Goal: Task Accomplishment & Management: Use online tool/utility

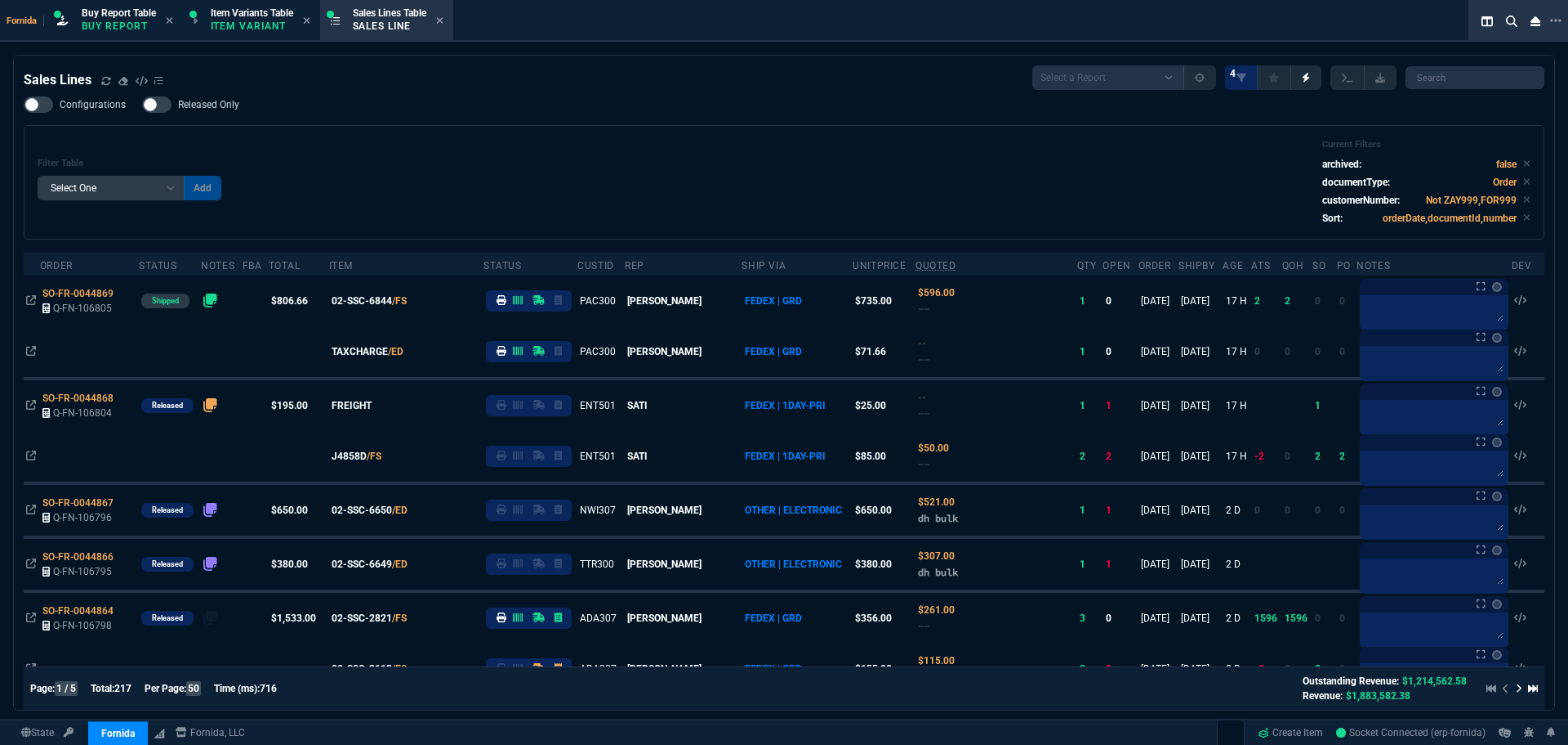
select select "1: BROV"
select select
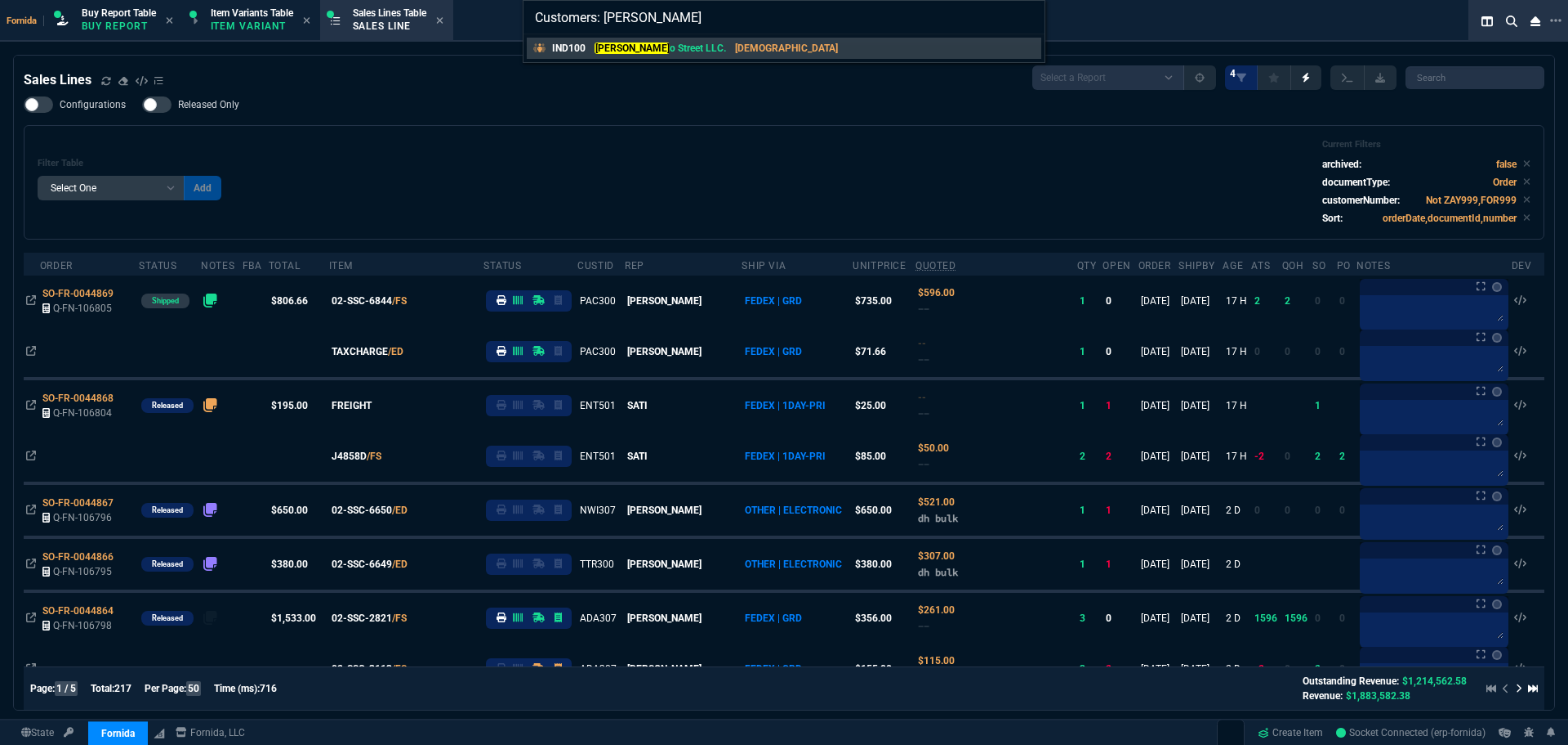
type input "Customers: indigo"
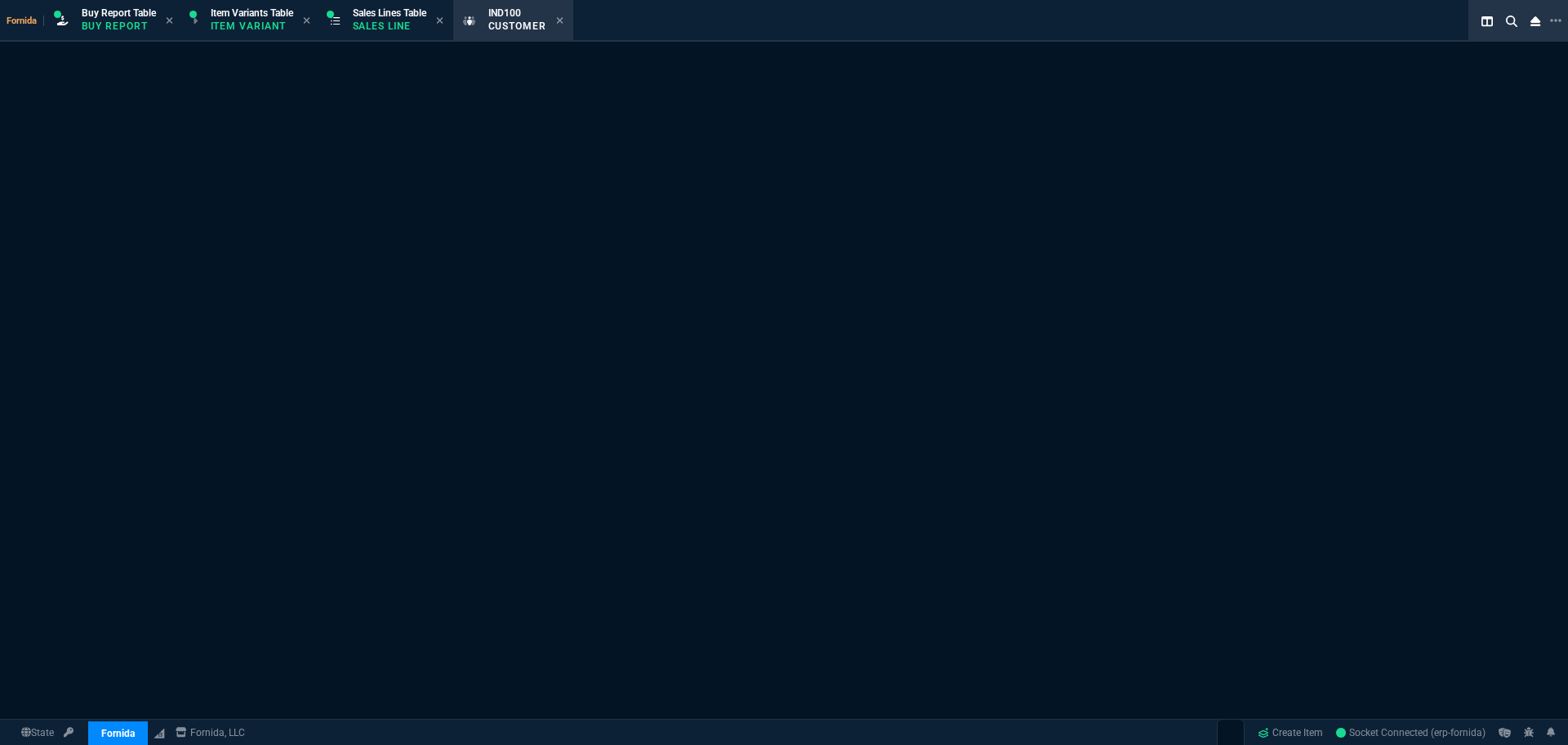
select select "1: quotes"
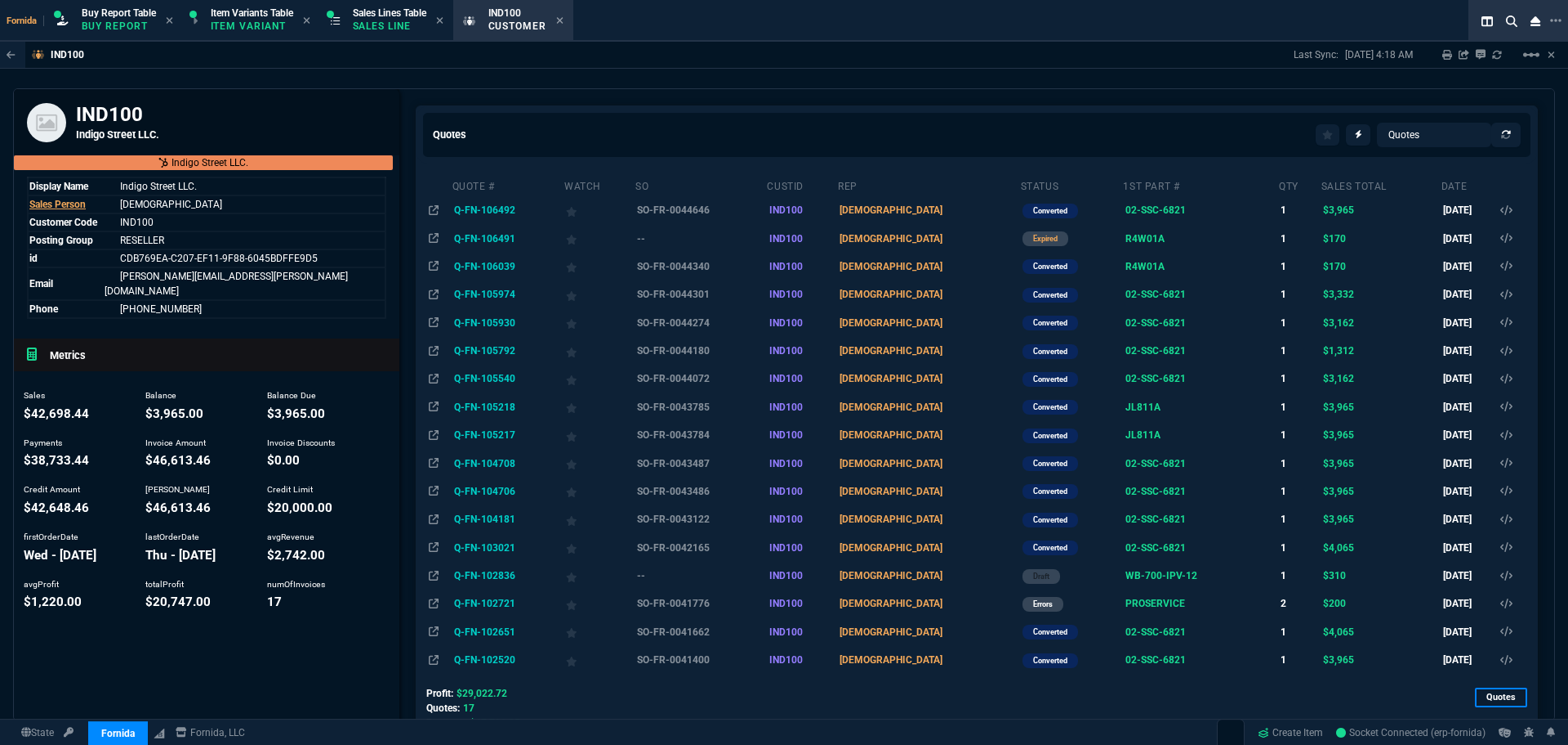
click at [1042, 98] on div "Quotes Quotes Sales Orders Sales Lines Sales Invoices Quote # Watch SO CustId R…" at bounding box center [977, 749] width 1156 height 1320
click at [681, 276] on td "SO-FR-0044340" at bounding box center [701, 267] width 132 height 28
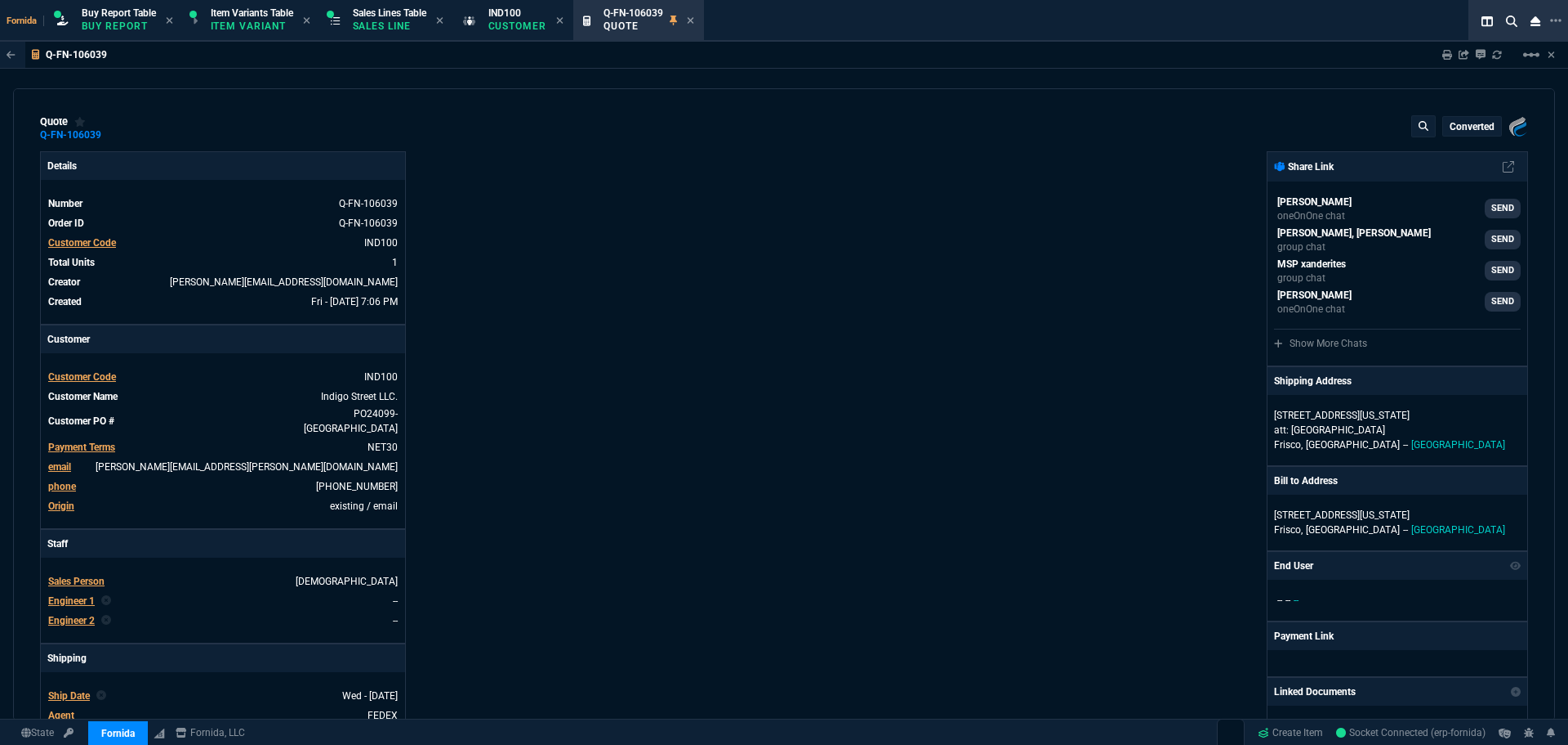
type input "13"
type input "22"
click at [110, 137] on icon at bounding box center [112, 134] width 9 height 10
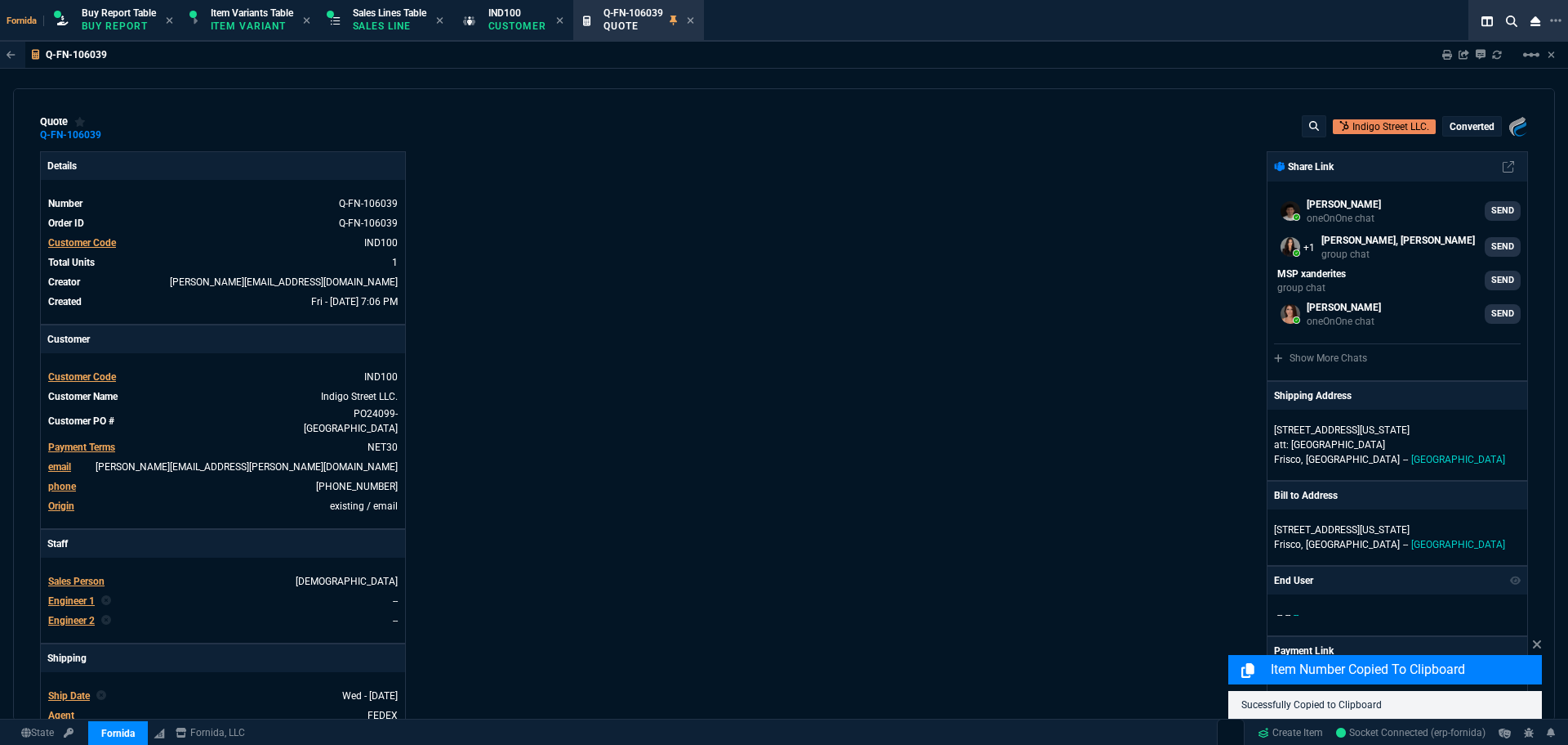
click at [758, 244] on div "Details Number Q-FN-106039 Order ID Q-FN-106039 Customer Code IND100 Total Unit…" at bounding box center [412, 612] width 745 height 924
click at [526, 20] on p "Customer" at bounding box center [517, 25] width 59 height 13
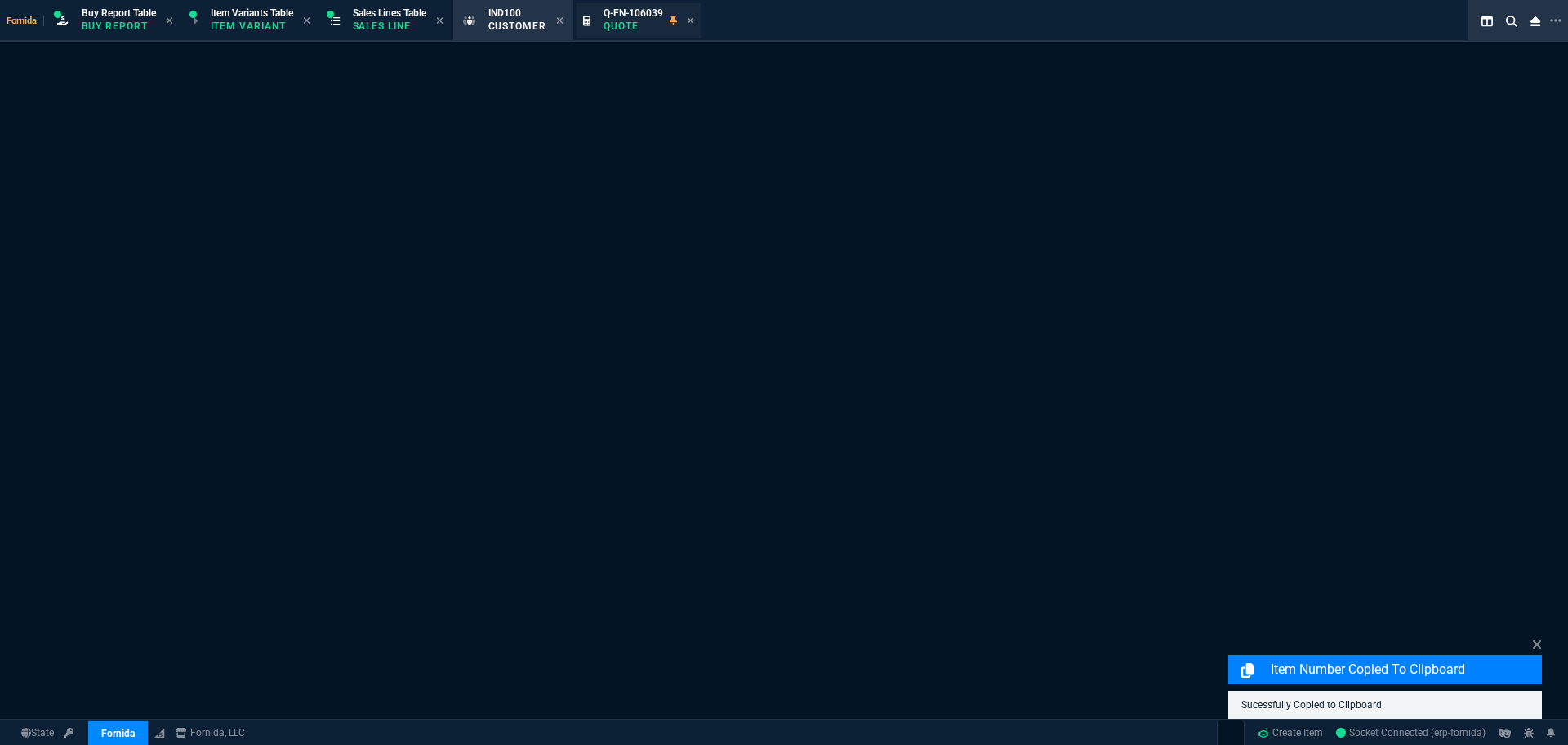
select select "1: quotes"
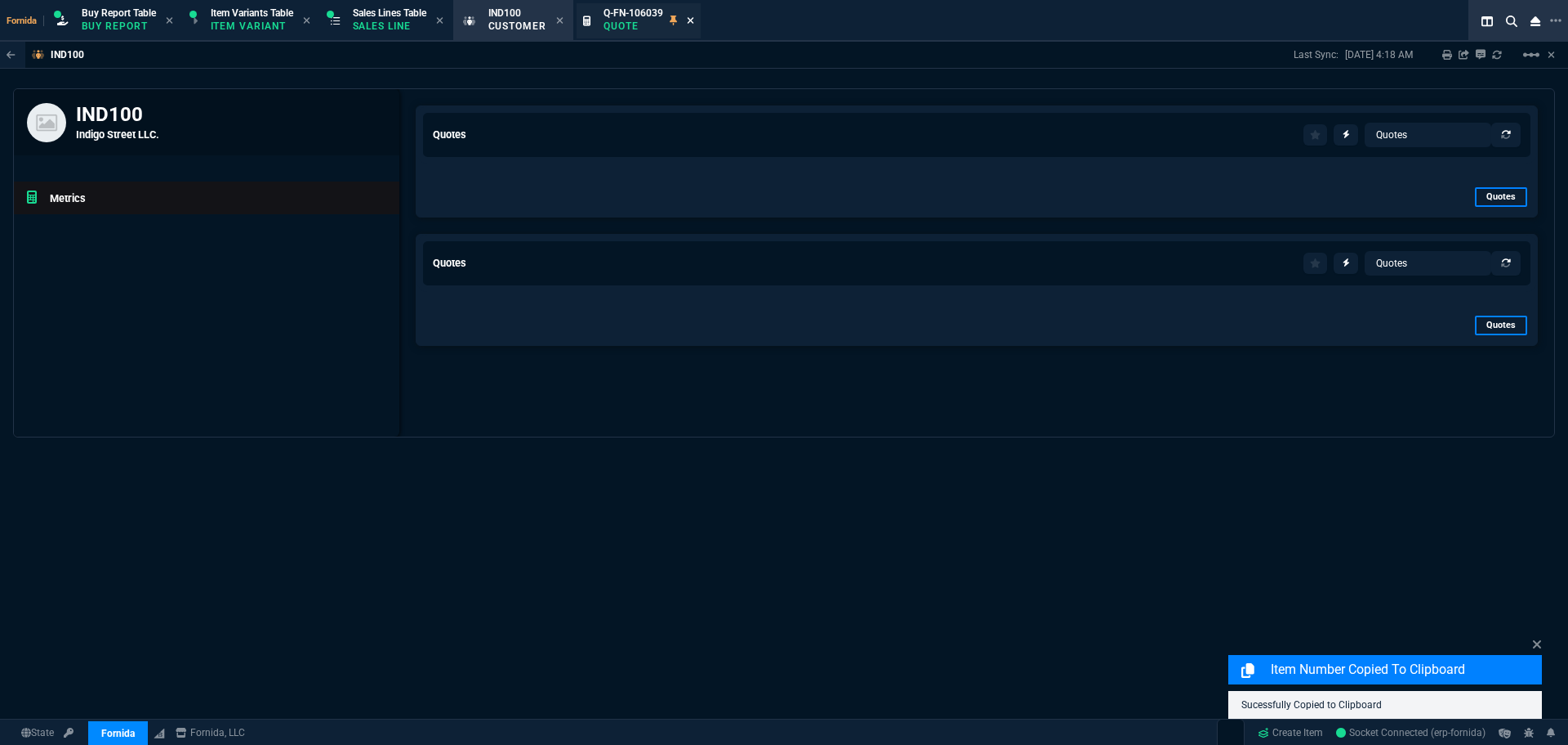
click at [695, 17] on icon at bounding box center [690, 20] width 7 height 10
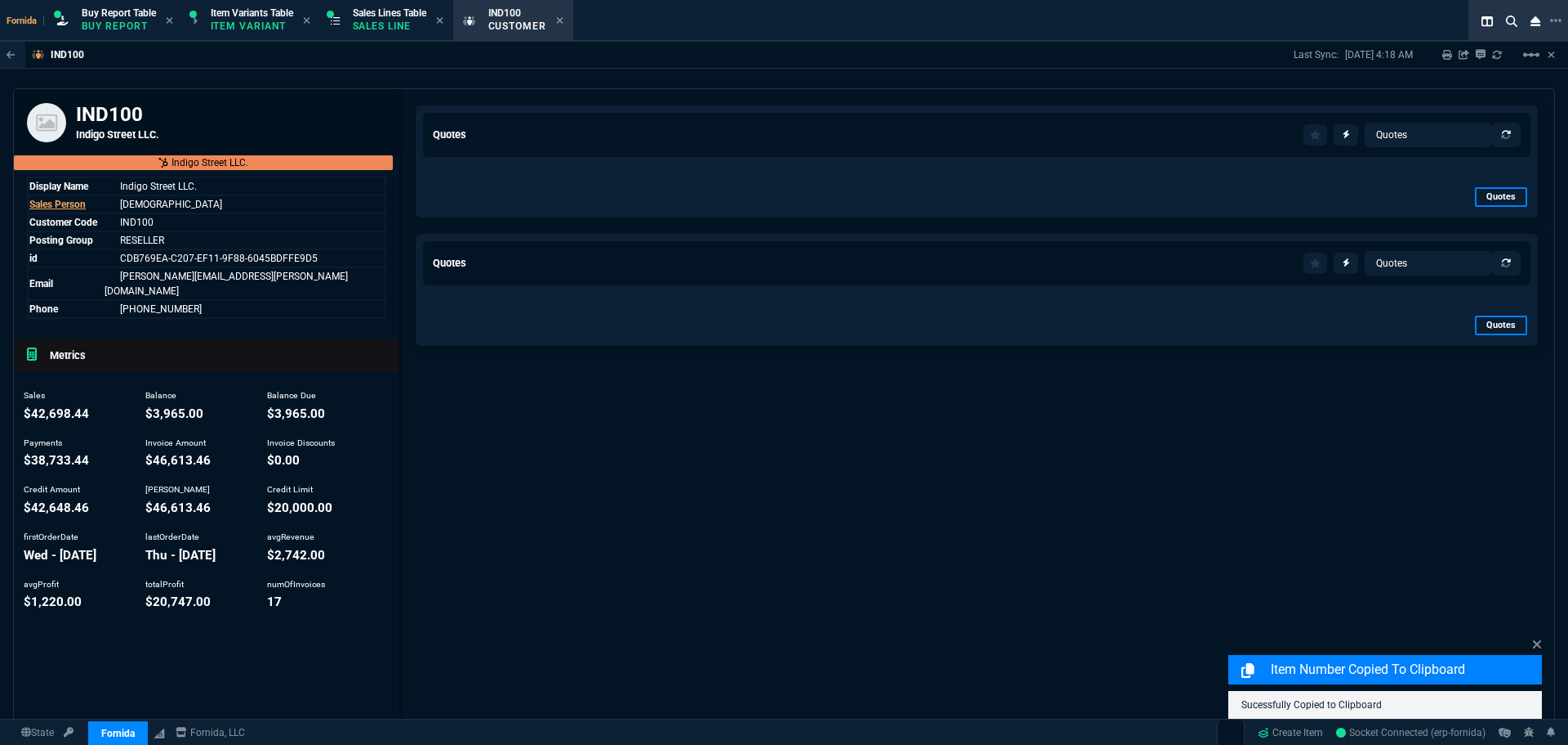
click at [805, 33] on div "Fornida Buy Report Table Buy Report Item Variants Table Item Variant Sales Line…" at bounding box center [752, 21] width 1503 height 42
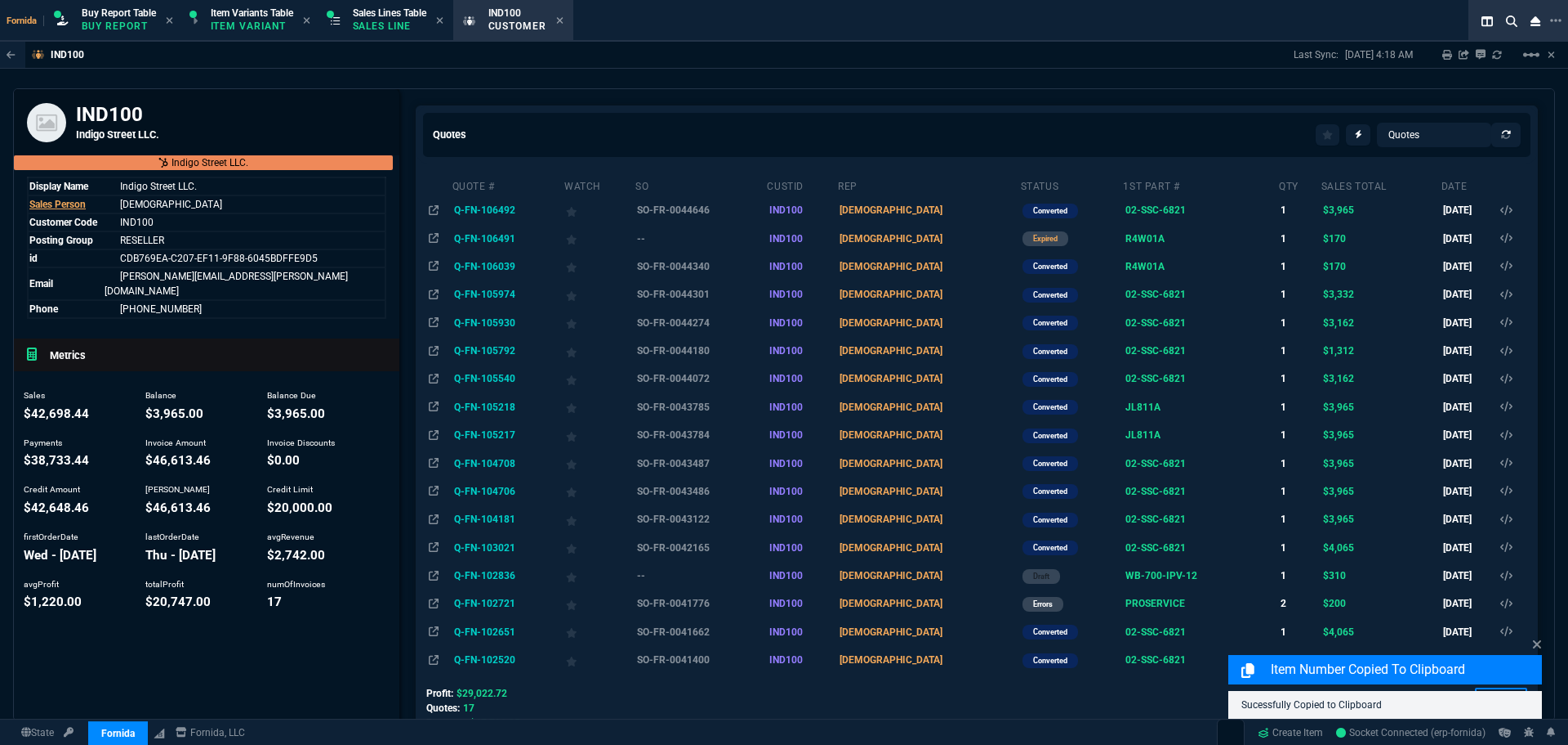
click at [478, 245] on td "Q-FN-106491" at bounding box center [508, 238] width 113 height 28
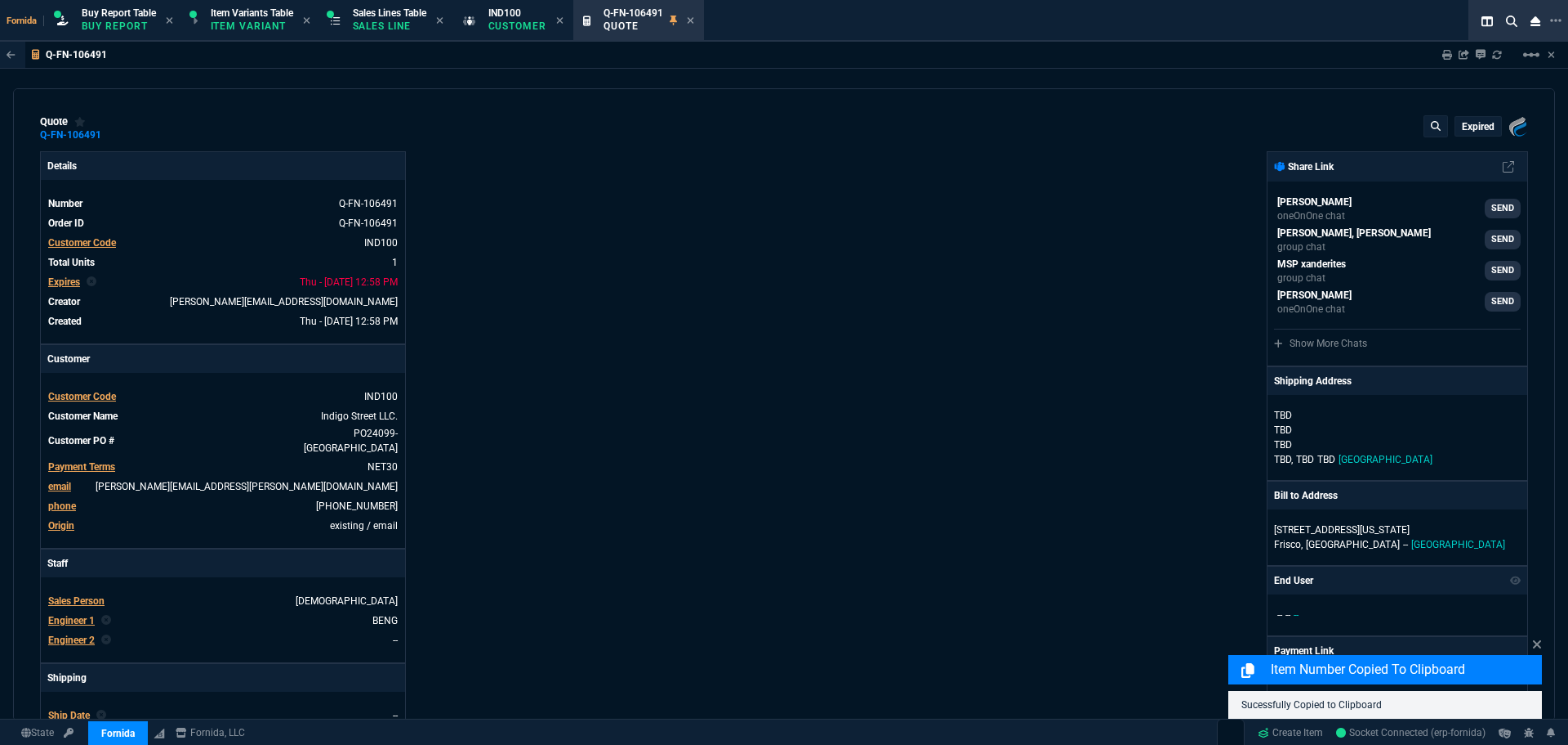
type input "13"
type input "22"
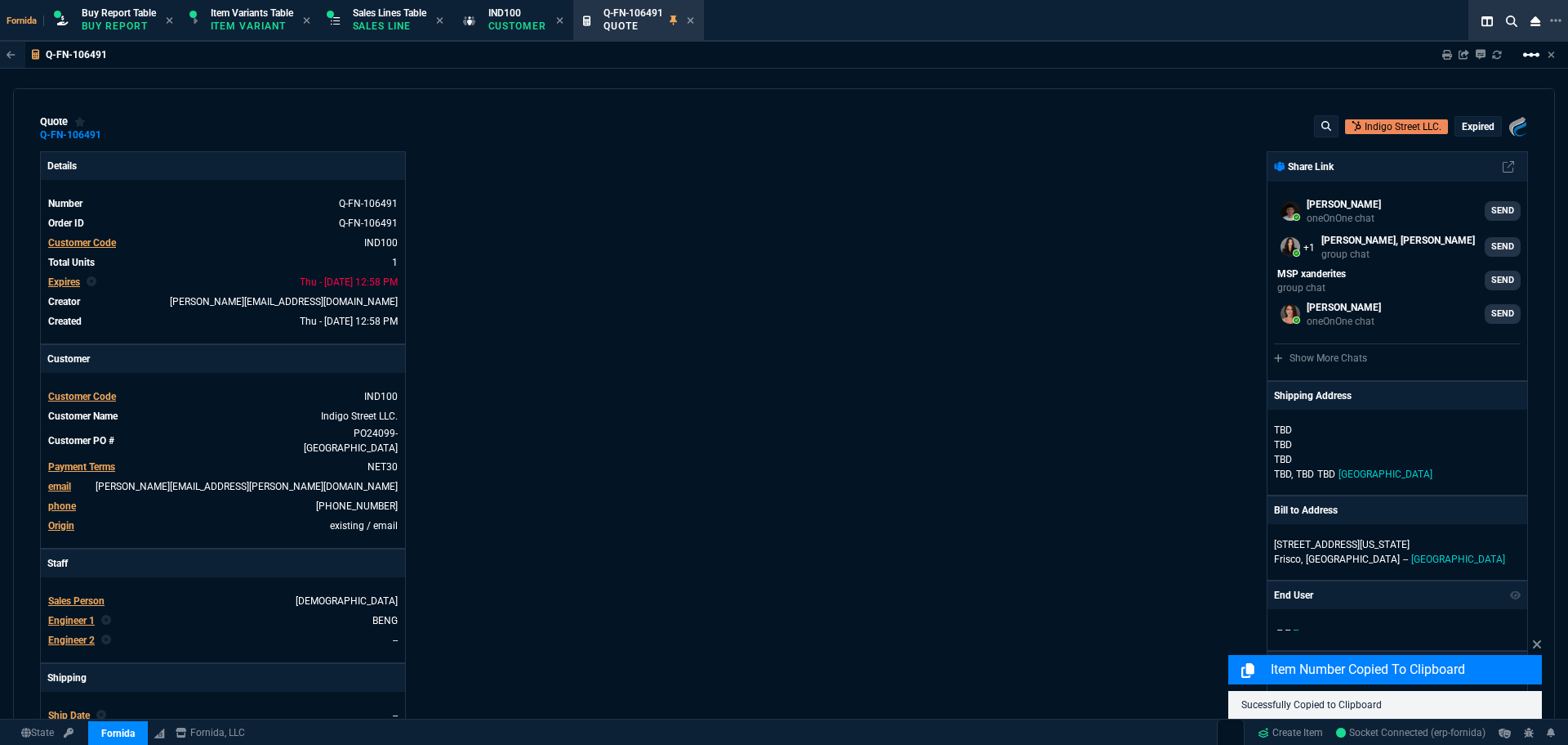
click at [1525, 56] on mat-icon "linear_scale" at bounding box center [1531, 54] width 19 height 19
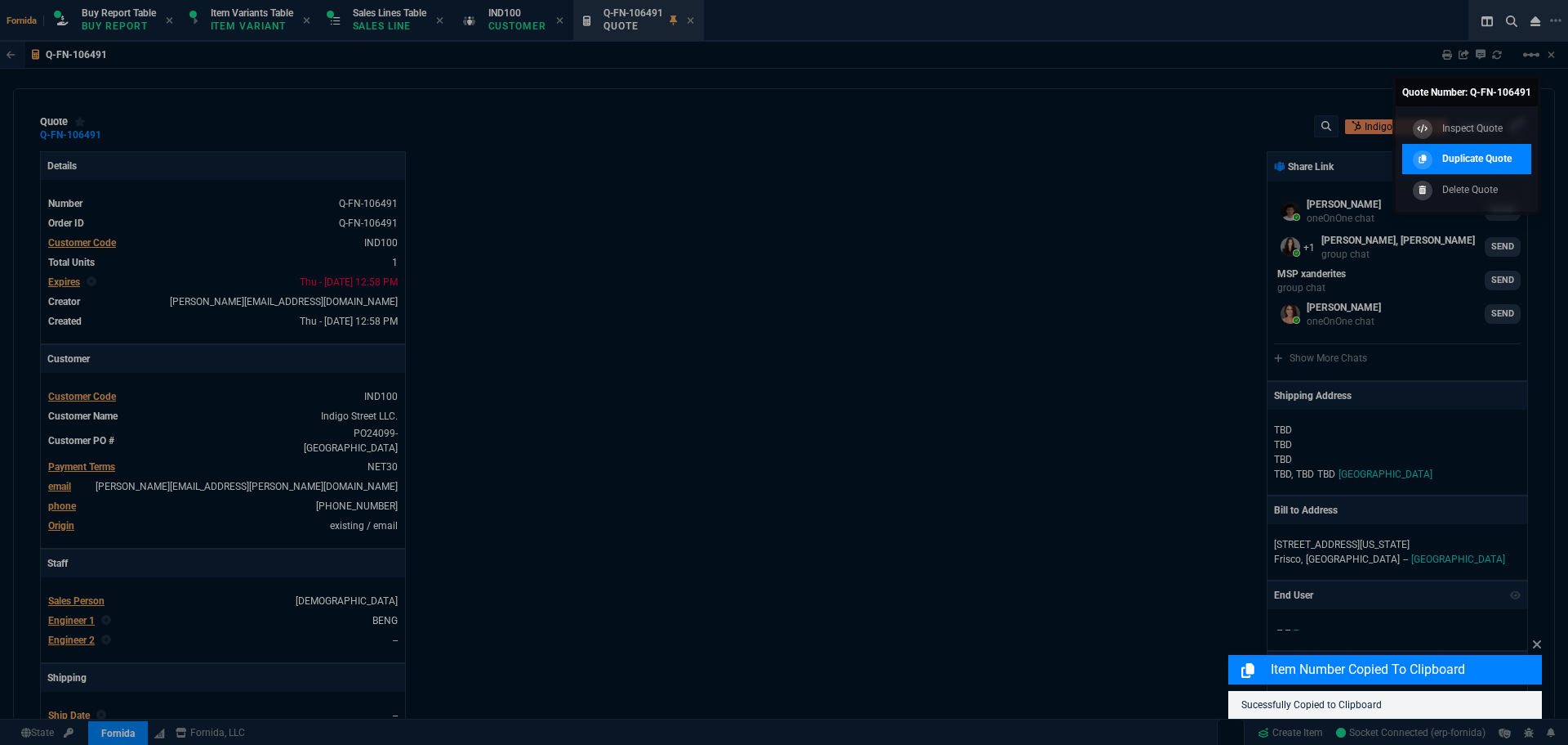
click at [1495, 147] on link "Duplicate Quote" at bounding box center [1466, 159] width 129 height 31
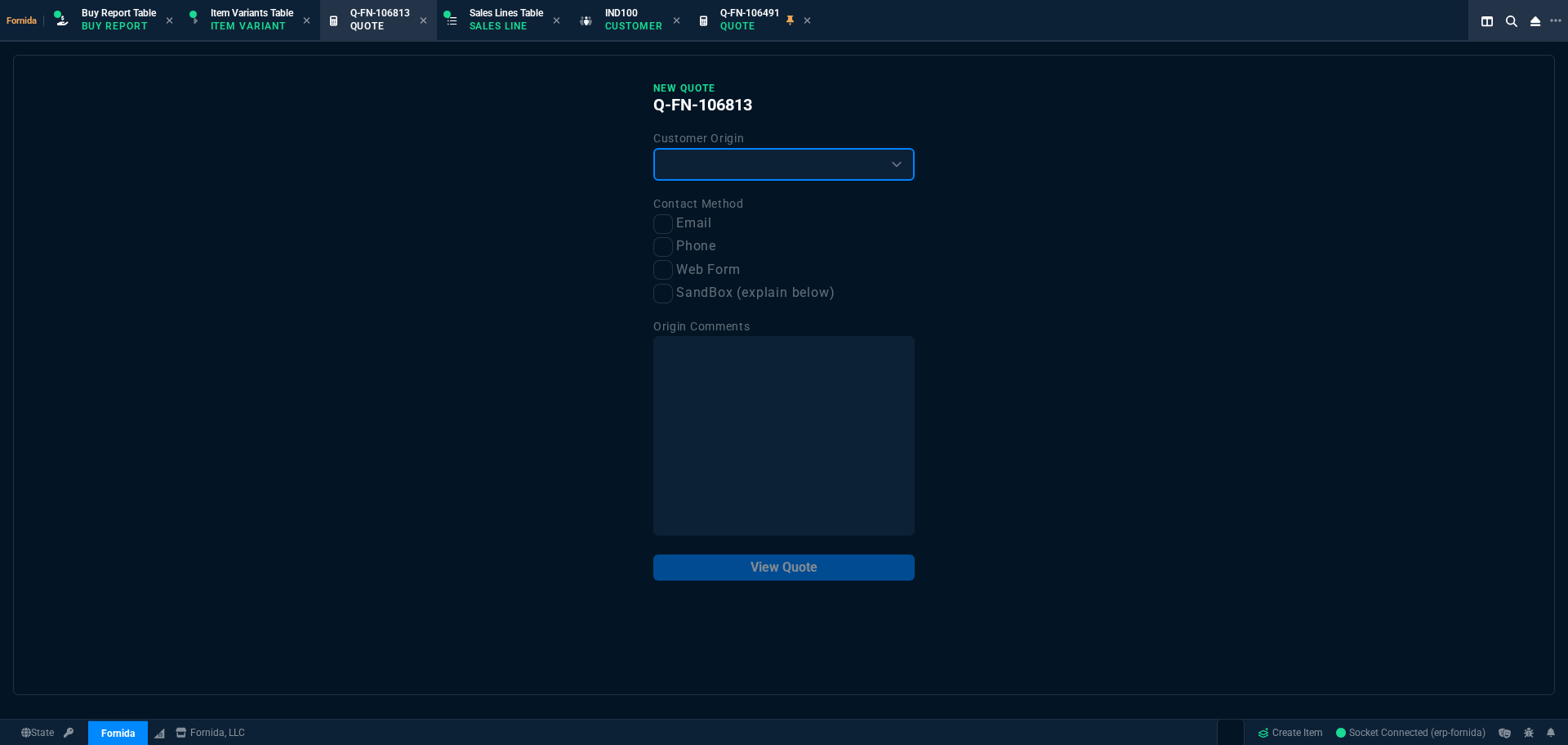
drag, startPoint x: 716, startPoint y: 170, endPoint x: 709, endPoint y: 177, distance: 9.9
click at [714, 170] on select "Existing Customer Amazon Lead (first order) Website Lead (first order) Called (…" at bounding box center [784, 164] width 261 height 32
click at [653, 149] on select "Existing Customer Amazon Lead (first order) Website Lead (first order) Called (…" at bounding box center [784, 164] width 261 height 32
click at [680, 166] on select "Existing Customer Amazon Lead (first order) Website Lead (first order) Called (…" at bounding box center [784, 164] width 261 height 32
select select "existing"
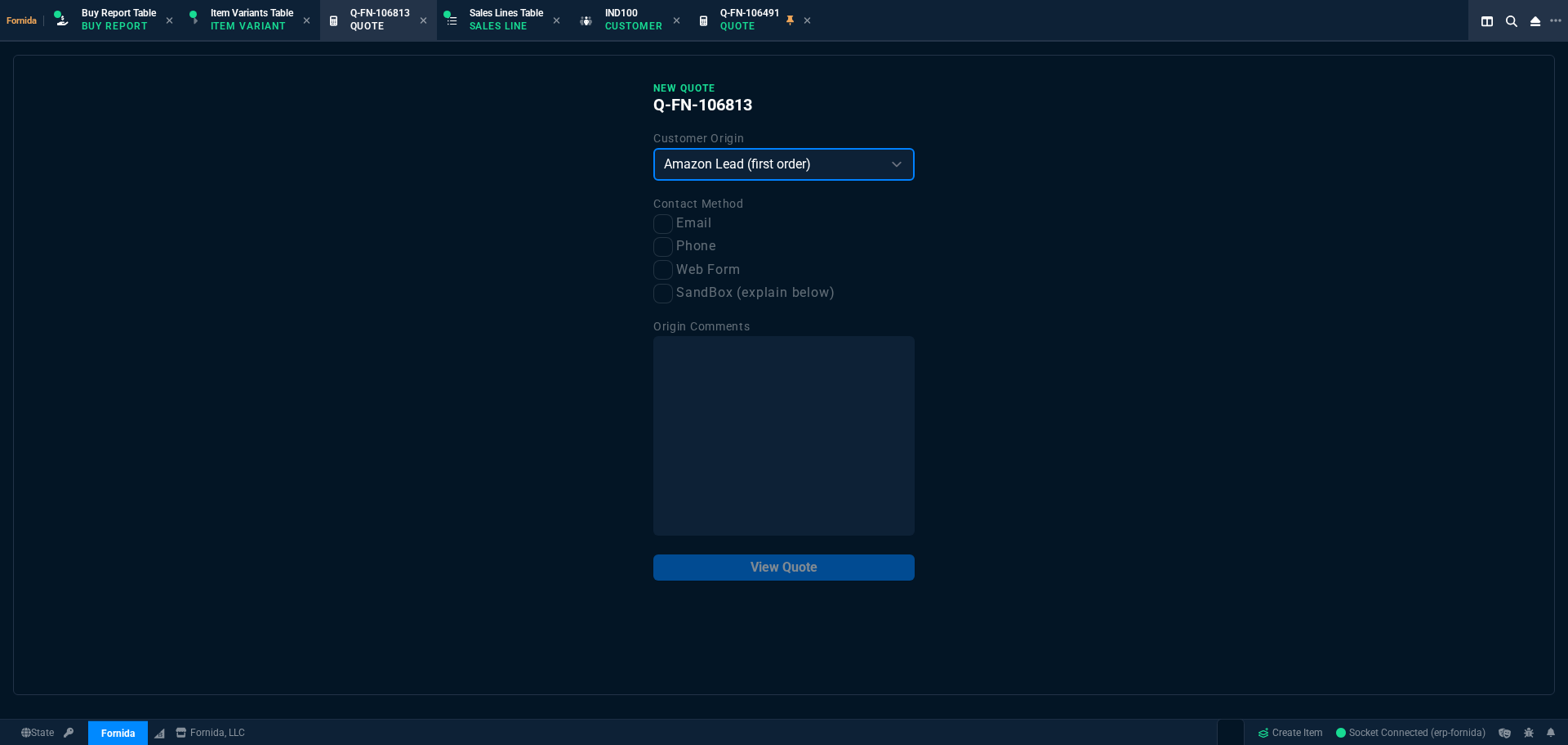
click at [653, 149] on select "Existing Customer Amazon Lead (first order) Website Lead (first order) Called (…" at bounding box center [784, 164] width 261 height 32
click at [663, 221] on input "Email" at bounding box center [663, 224] width 19 height 19
checkbox input "true"
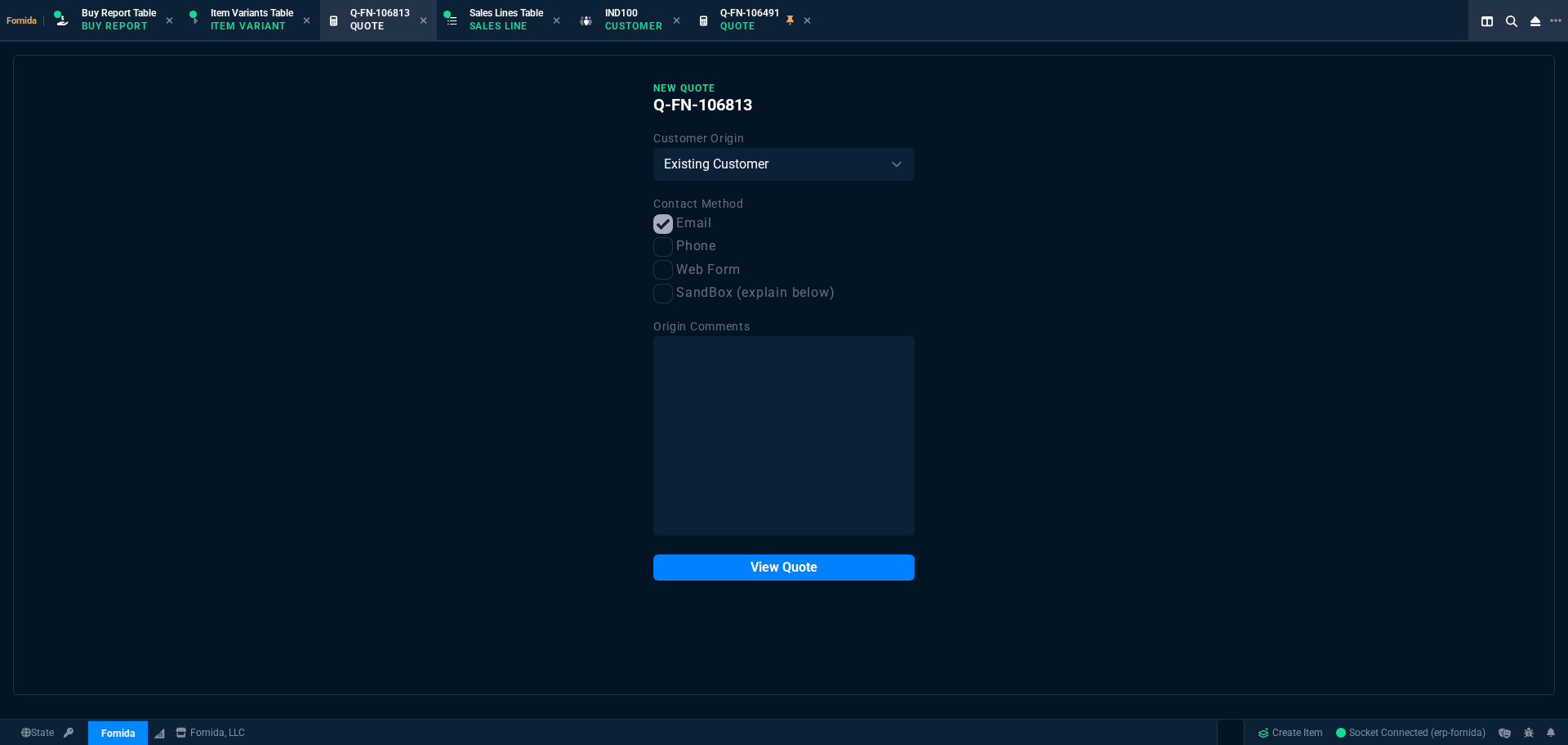
click at [766, 557] on button "View Quote" at bounding box center [784, 568] width 261 height 26
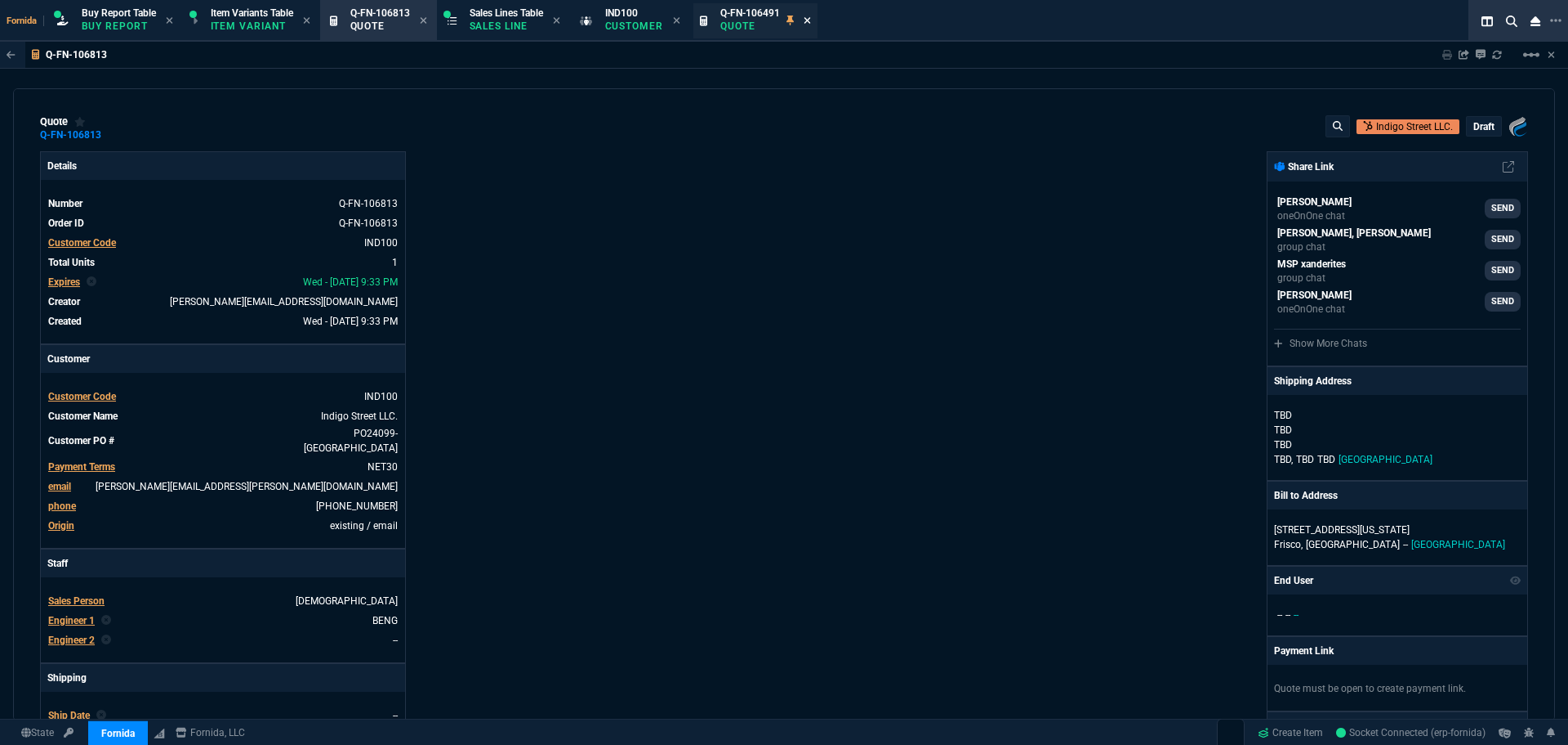
type input "13"
type input "22"
click at [810, 18] on icon at bounding box center [808, 20] width 7 height 10
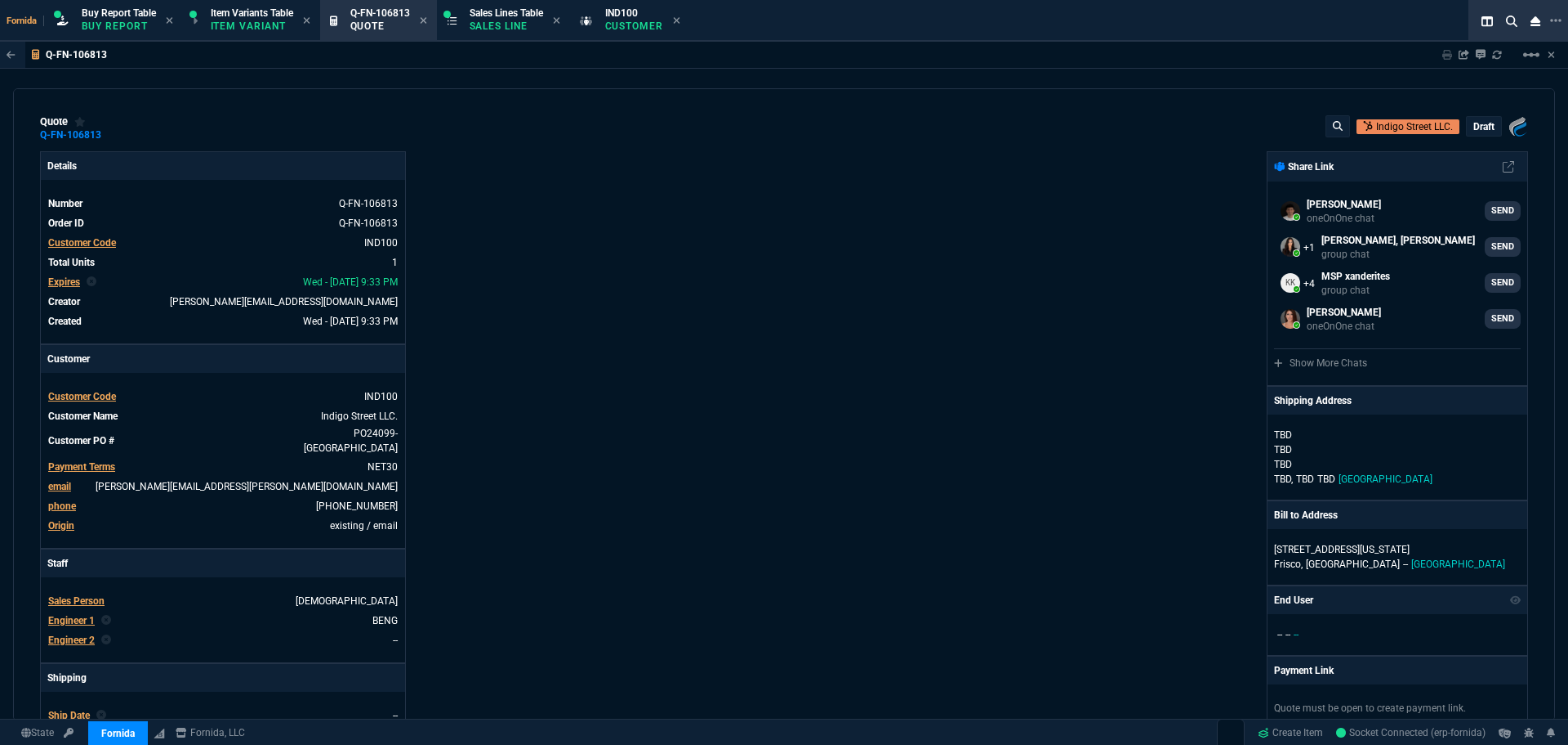
drag, startPoint x: 662, startPoint y: 177, endPoint x: 496, endPoint y: 265, distance: 187.9
click at [662, 178] on div "Details Number Q-FN-106813 Order ID Q-FN-106813 Customer Code IND100 Total Unit…" at bounding box center [412, 578] width 745 height 855
drag, startPoint x: 110, startPoint y: 133, endPoint x: 118, endPoint y: 137, distance: 8.9
click at [110, 134] on icon at bounding box center [112, 134] width 9 height 10
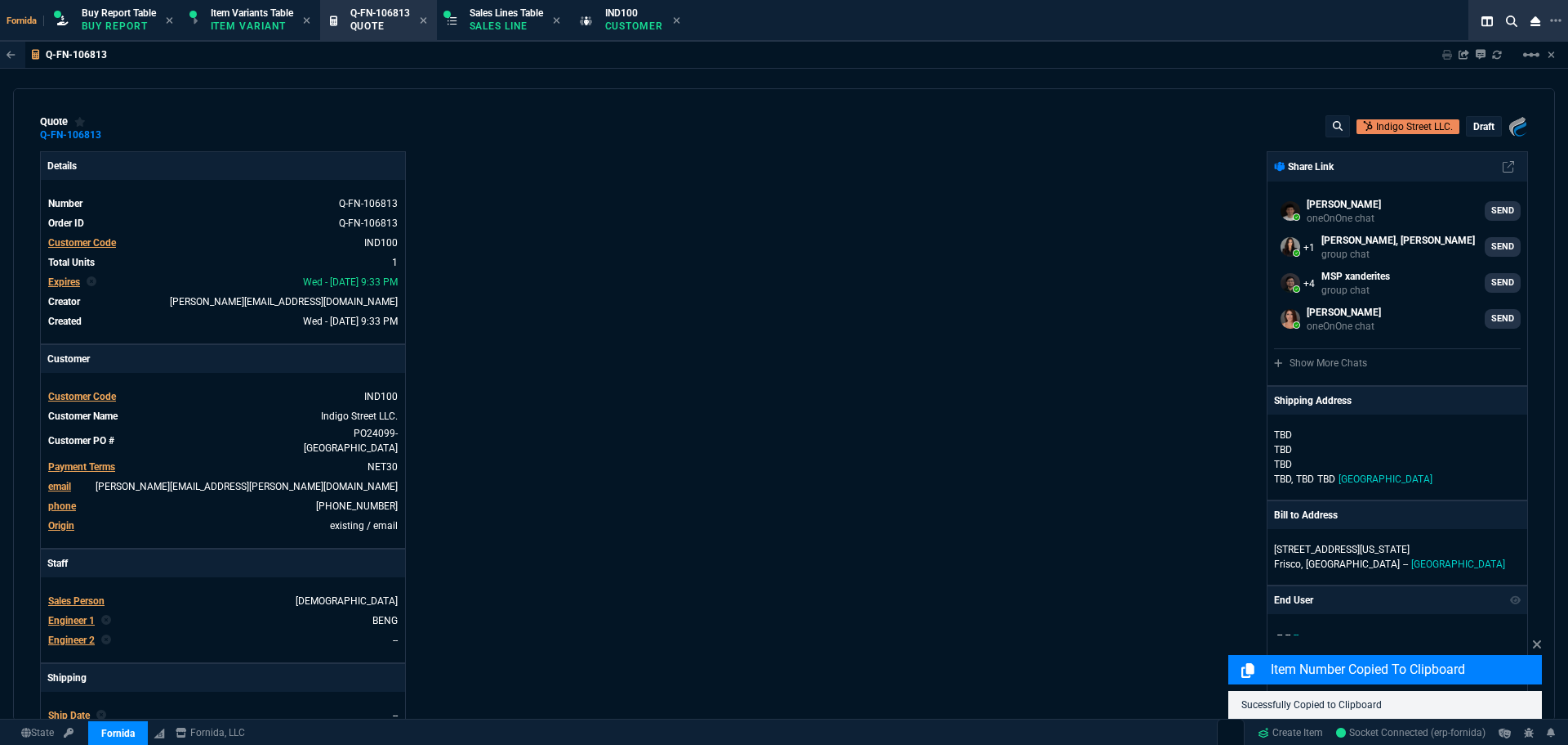
drag, startPoint x: 640, startPoint y: 160, endPoint x: 364, endPoint y: 203, distance: 279.3
click at [641, 161] on div "Details Number Q-FN-106813 Order ID Q-FN-106813 Customer Code IND100 Total Unit…" at bounding box center [412, 578] width 745 height 855
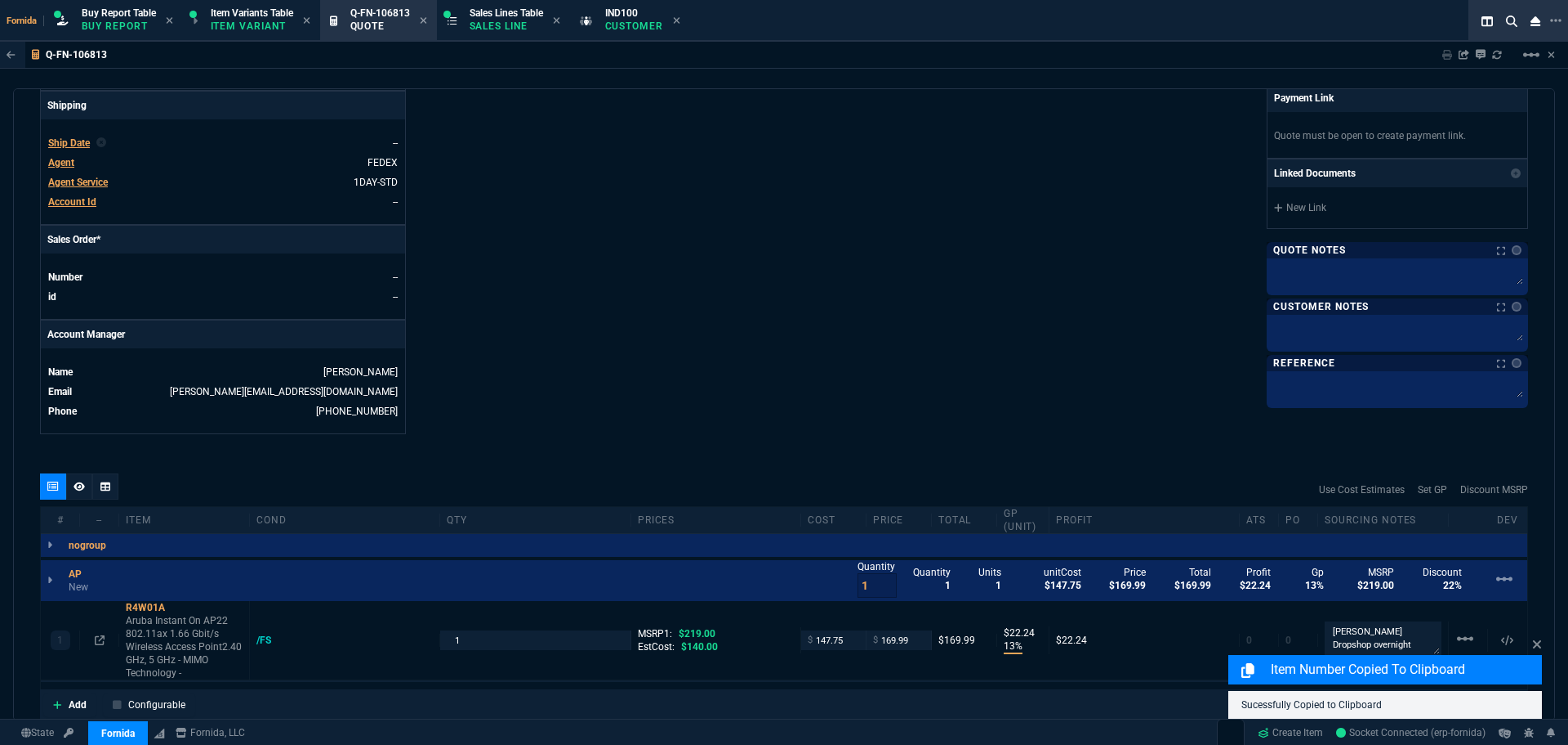
scroll to position [825, 0]
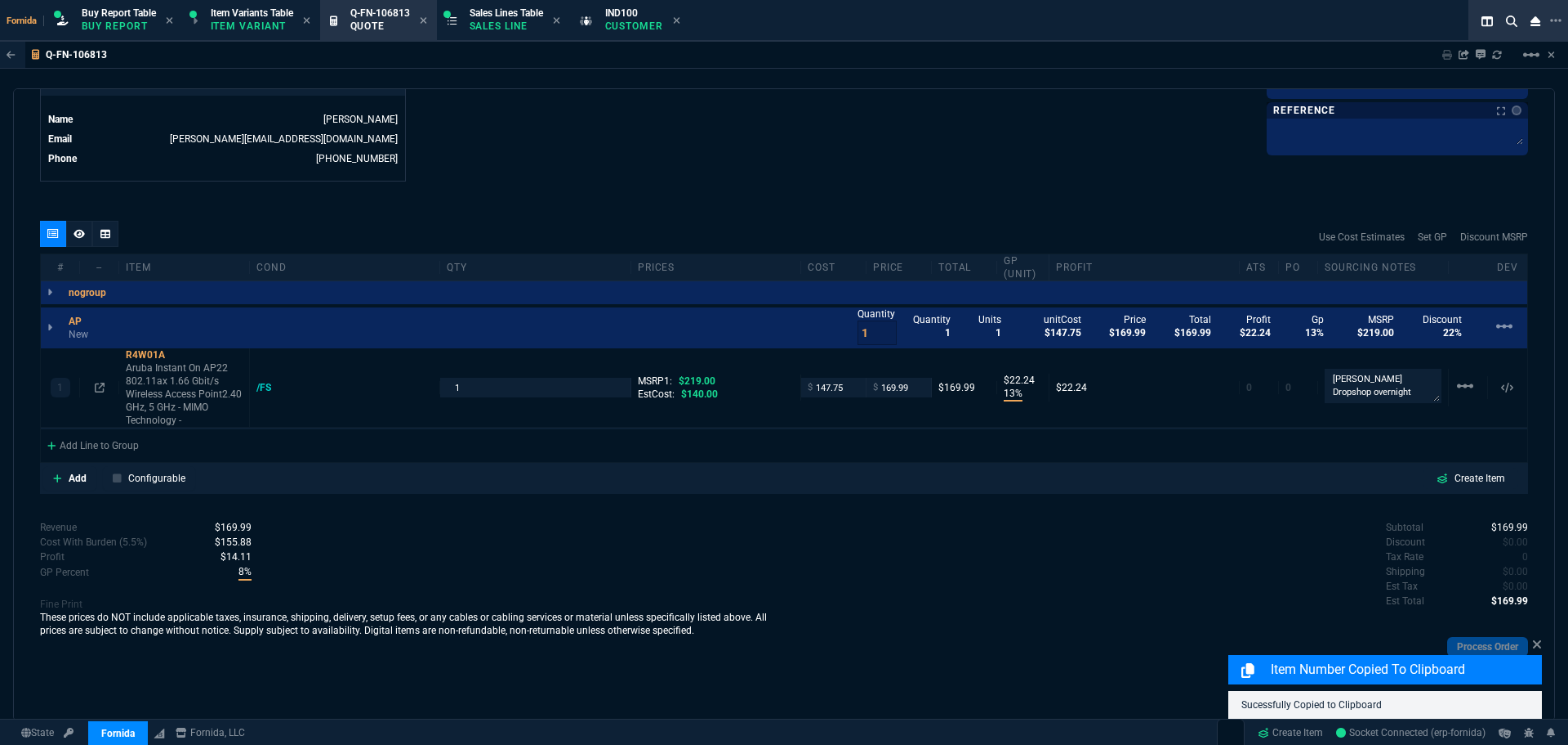
drag, startPoint x: 1127, startPoint y: 195, endPoint x: 1138, endPoint y: 200, distance: 12.1
click at [1127, 195] on div "quote Q-FN-106813 Indigo Street LLC. draft Fornida, LLC [STREET_ADDRESS] Detail…" at bounding box center [784, 405] width 1543 height 633
click at [1381, 397] on textarea "[PERSON_NAME] Dropshop overnight" at bounding box center [1383, 385] width 117 height 34
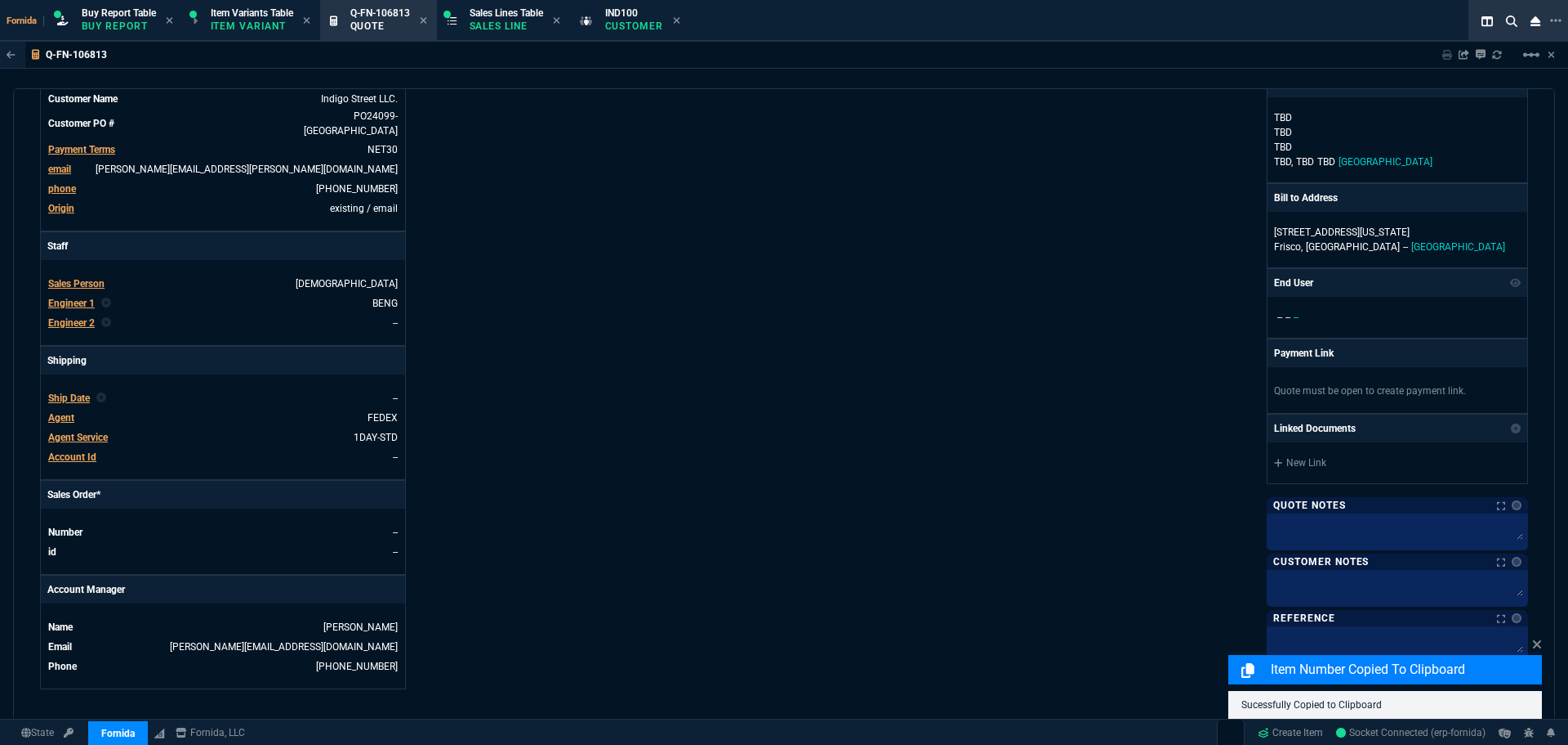
scroll to position [253, 0]
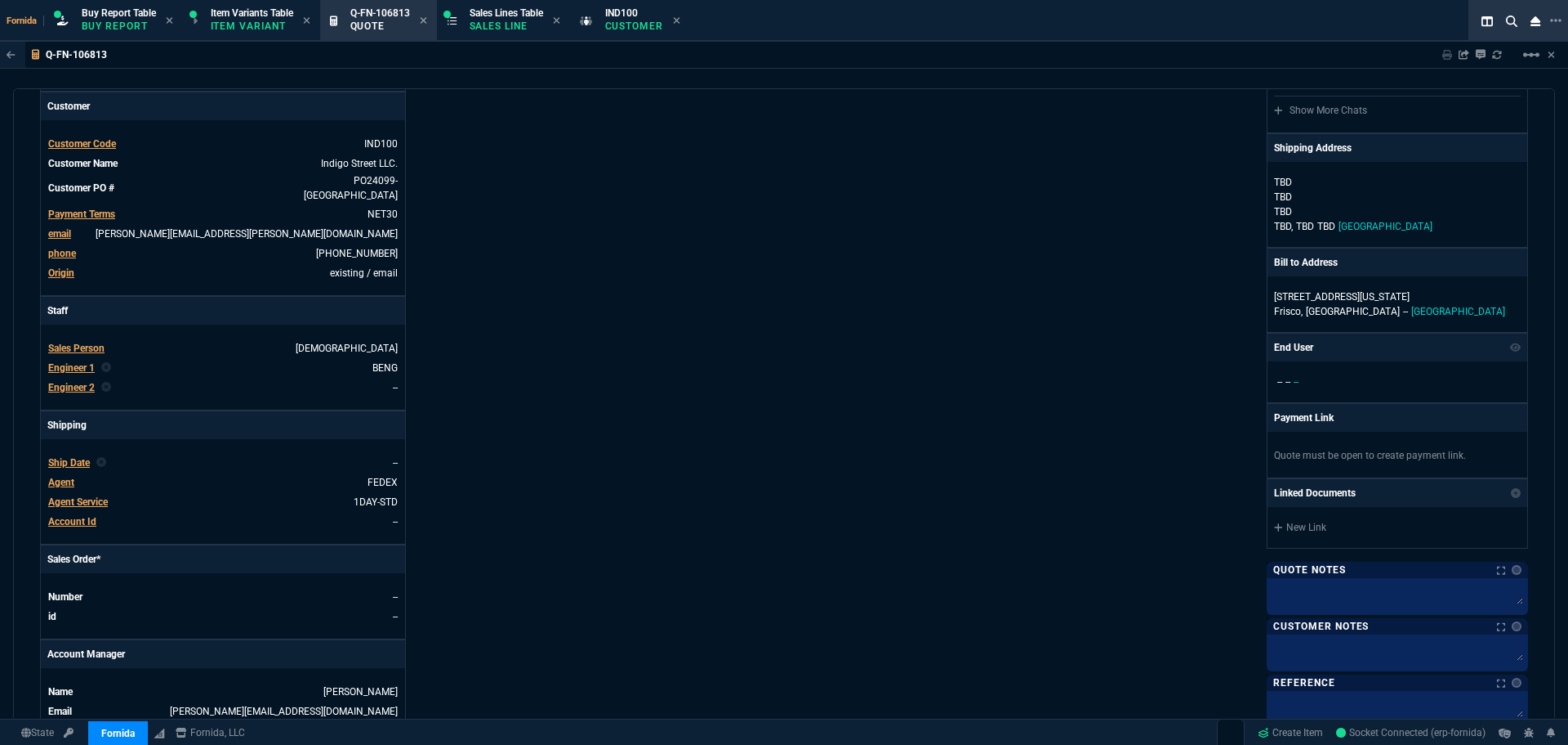
click at [89, 509] on td "Agent Service" at bounding box center [81, 502] width 67 height 17
click at [92, 506] on span "Agent Service" at bounding box center [78, 501] width 60 height 11
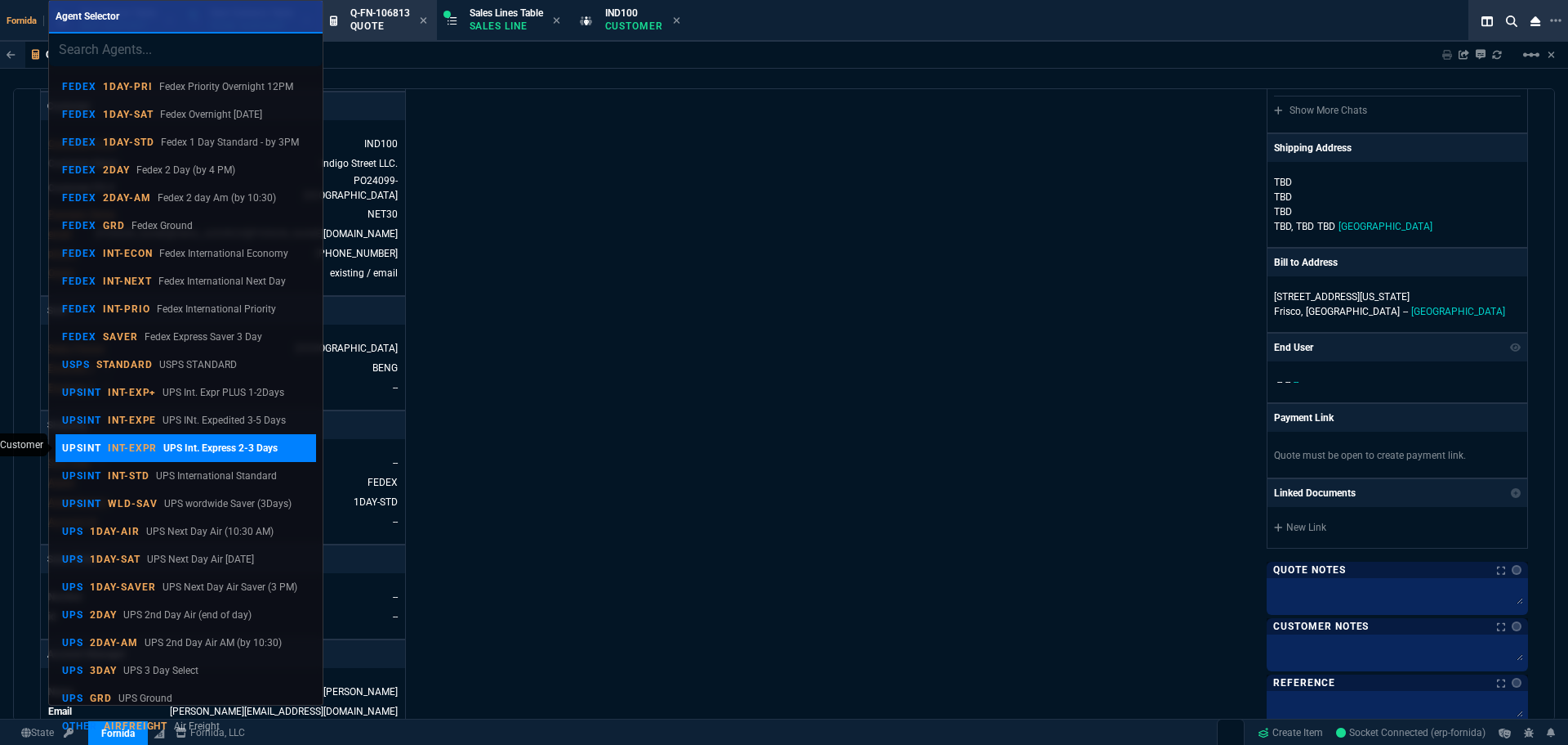
type input "s"
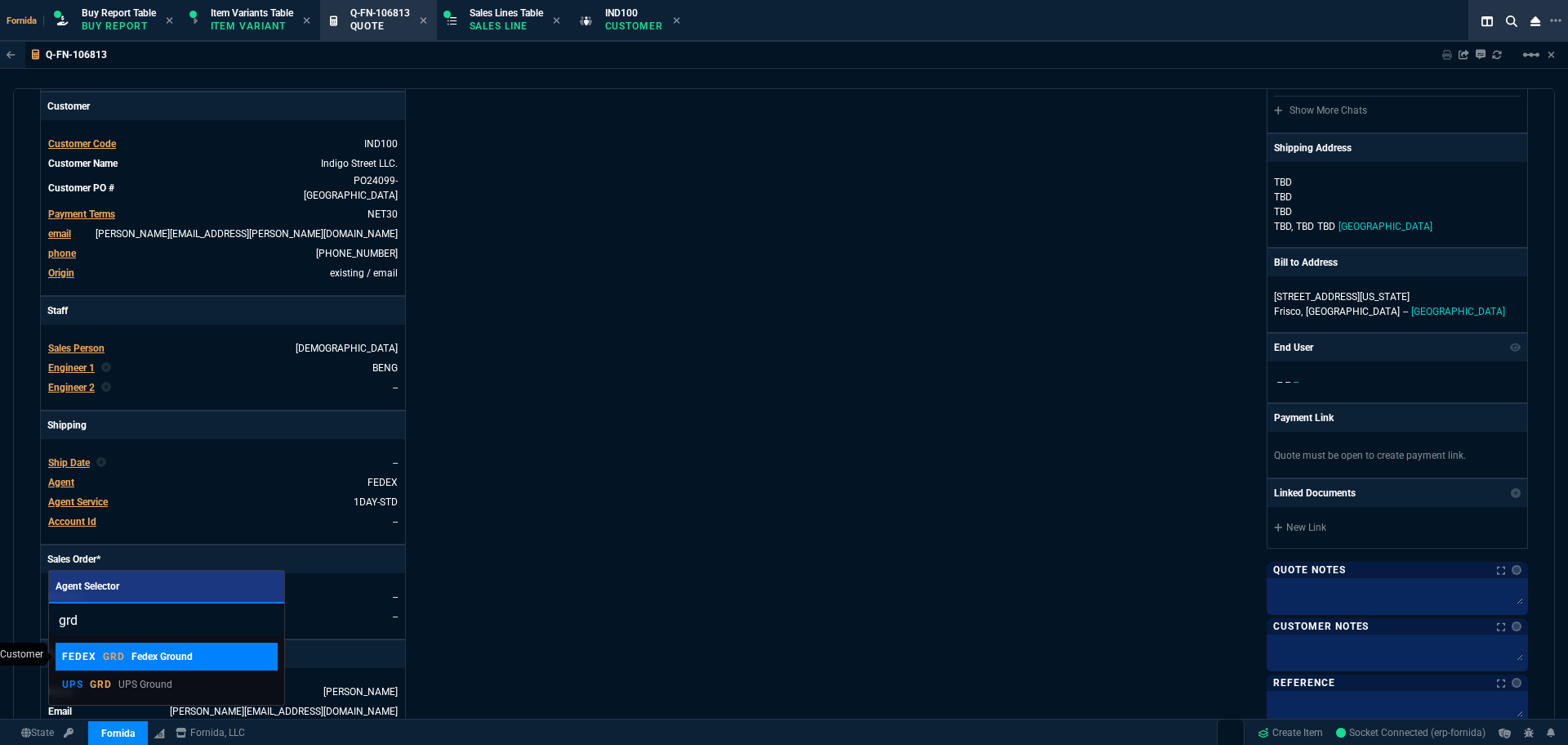
type input "grd"
click at [185, 656] on p "Fedex Ground" at bounding box center [162, 656] width 61 height 15
click at [616, 527] on div "Details Number Q-FN-106813 Order ID Q-FN-106813 Customer Code IND100 Total Unit…" at bounding box center [412, 326] width 745 height 855
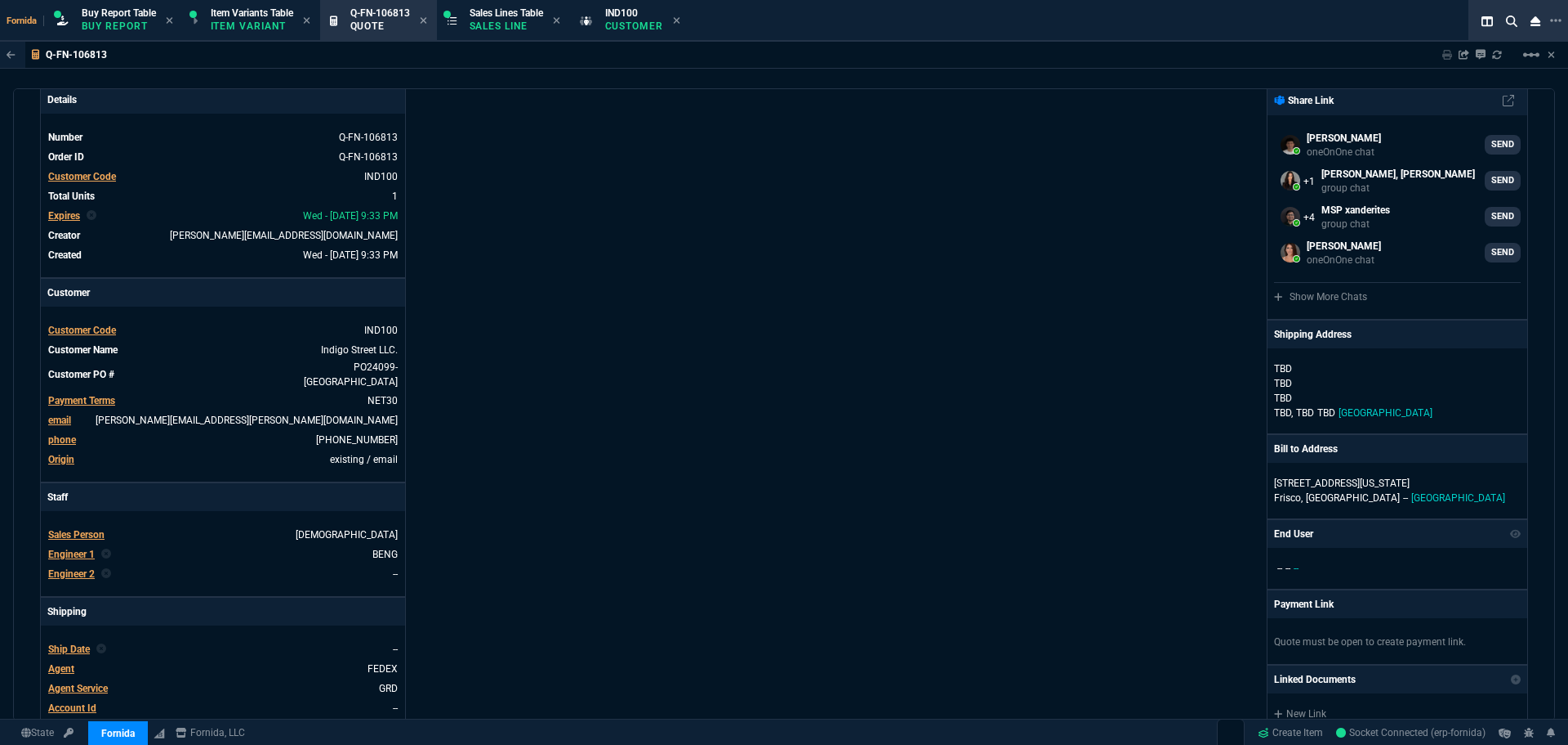
scroll to position [0, 0]
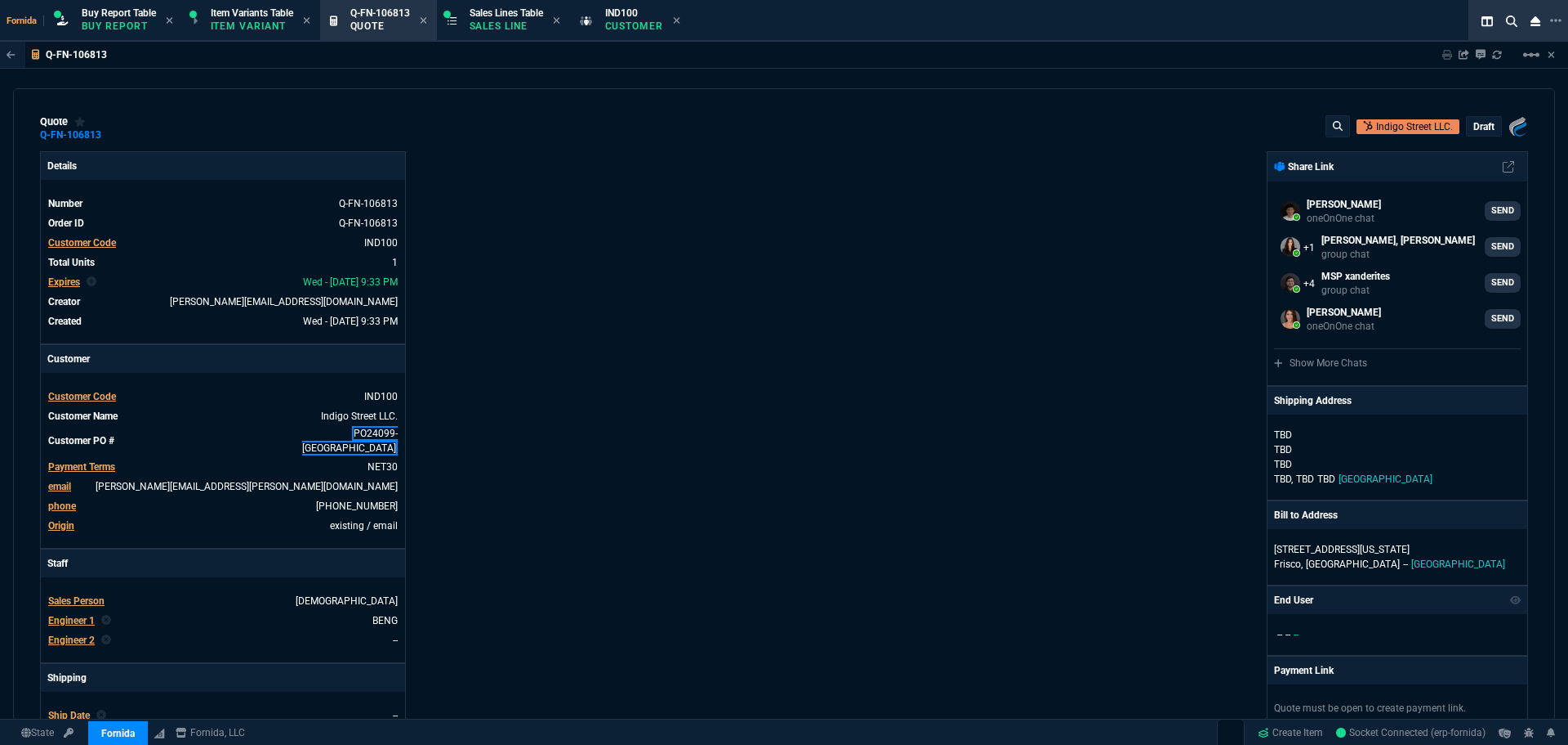
drag, startPoint x: 388, startPoint y: 436, endPoint x: 399, endPoint y: 440, distance: 11.7
click at [388, 436] on link "PO24099- [GEOGRAPHIC_DATA]" at bounding box center [350, 441] width 96 height 30
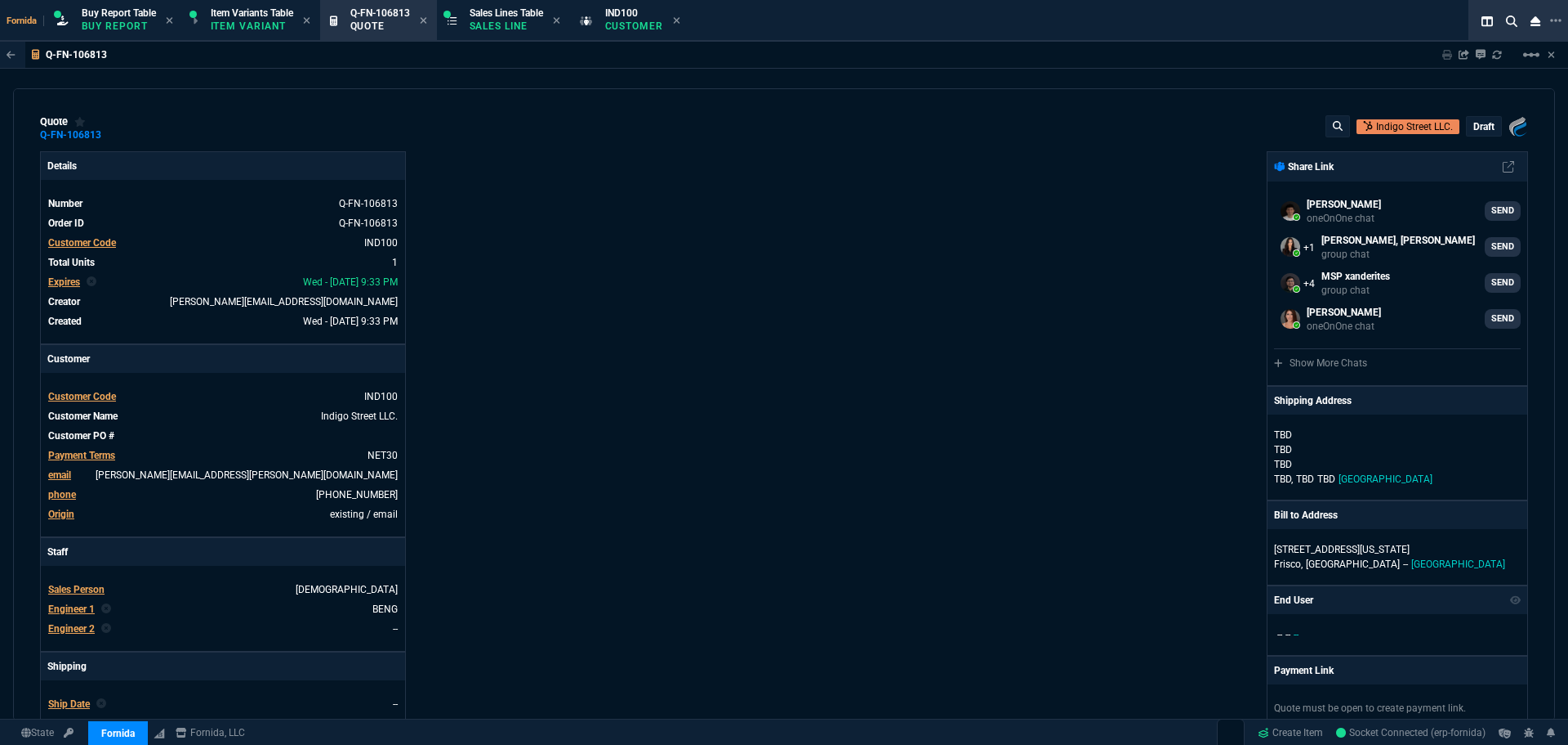
click at [589, 394] on div "Details Number Q-FN-106813 Order ID Q-FN-106813 Customer Code IND100 Total Unit…" at bounding box center [412, 572] width 745 height 843
drag, startPoint x: 605, startPoint y: 205, endPoint x: 570, endPoint y: 111, distance: 100.3
click at [605, 205] on div "Details Number Q-FN-106813 Order ID Q-FN-106813 Customer Code IND100 Total Unit…" at bounding box center [412, 572] width 745 height 843
click at [489, 6] on span "Sales Lines Table Sales Line" at bounding box center [507, 19] width 74 height 26
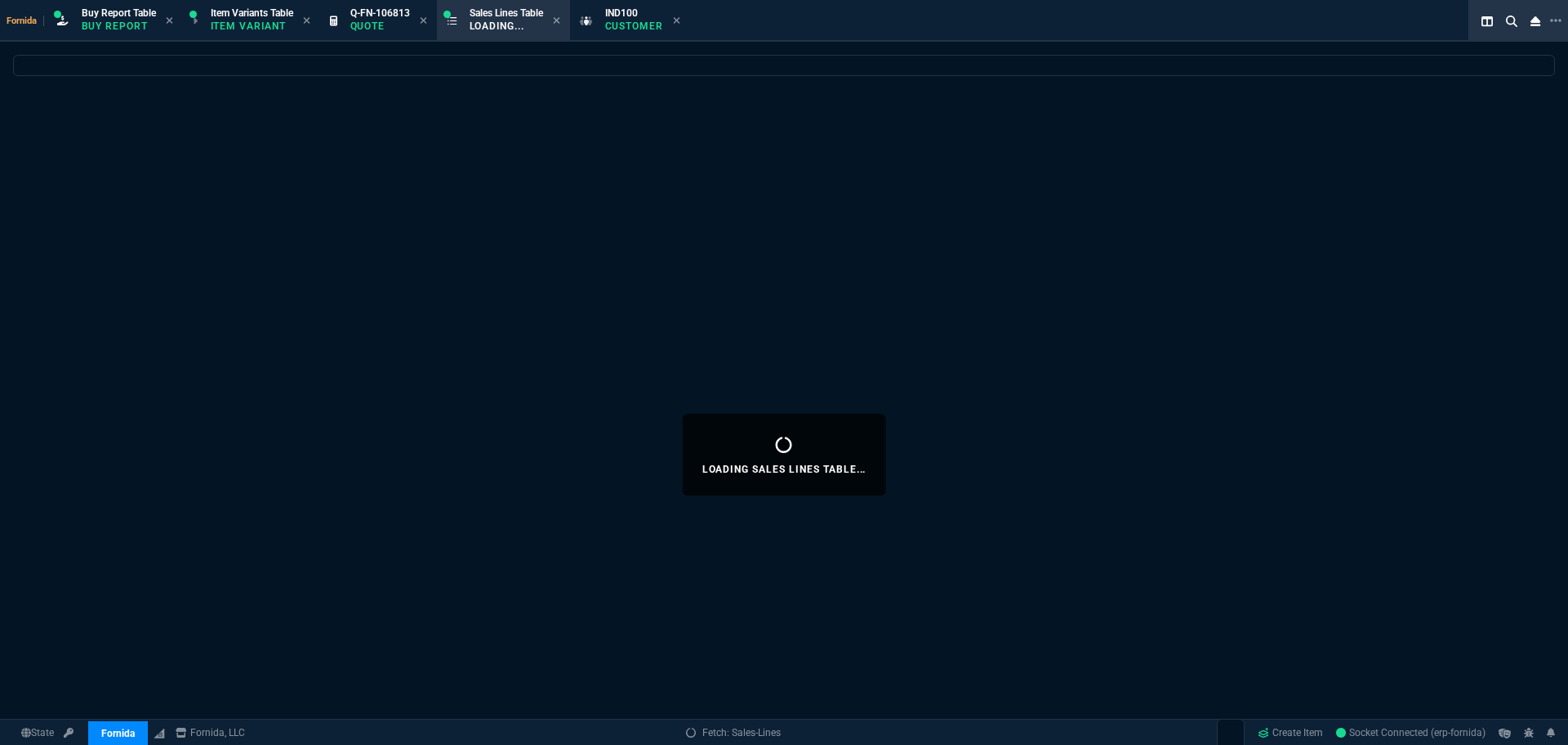
drag, startPoint x: 426, startPoint y: 23, endPoint x: 410, endPoint y: 0, distance: 28.0
click at [425, 22] on icon at bounding box center [423, 20] width 6 height 6
select select
